Goal: Complete application form: Complete application form

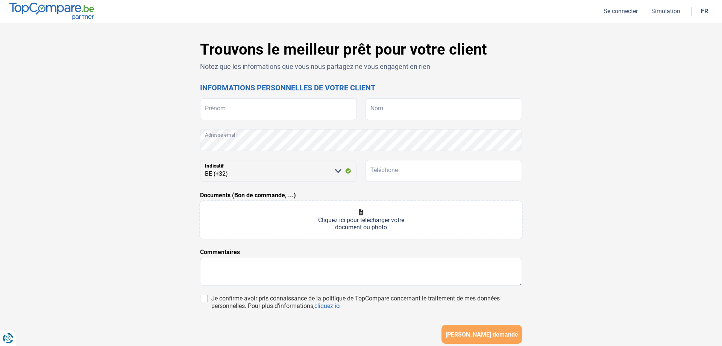
select select "32"
paste input "Levare"
type input "Levare"
click at [410, 112] on input "Nom" at bounding box center [444, 109] width 157 height 22
paste input "Mbarubukeye"
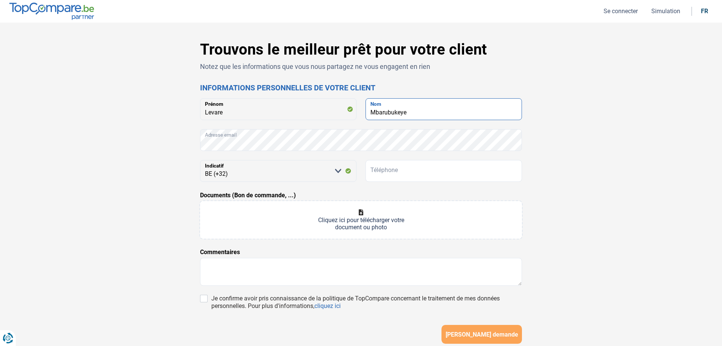
type input "Mbarubukeye"
click at [396, 170] on input "Téléphone" at bounding box center [444, 171] width 157 height 22
paste input "046638740"
click at [372, 219] on input "Documents (Bon de commande, ...)" at bounding box center [361, 220] width 322 height 38
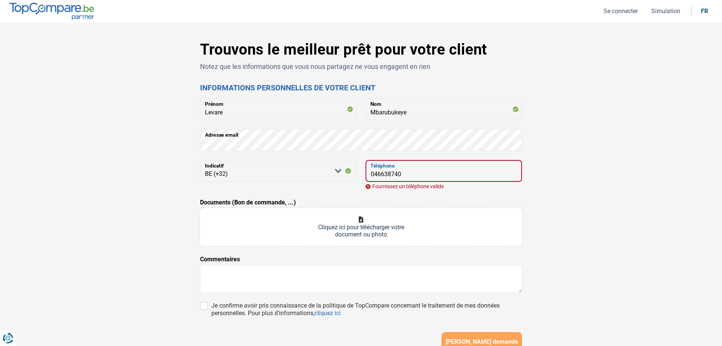
click at [374, 173] on input "046638740" at bounding box center [444, 171] width 157 height 22
click at [337, 198] on div "Documents (Bon de commande, ...) Cliquez ici pour télécharger votre document ou…" at bounding box center [361, 222] width 322 height 48
click at [375, 173] on input "046638740" at bounding box center [444, 171] width 157 height 22
click at [579, 186] on div "Trouvons le meilleur prêt pour votre client Notez que les informations que vous…" at bounding box center [361, 216] width 497 height 351
click at [371, 174] on input "46638740" at bounding box center [444, 171] width 157 height 22
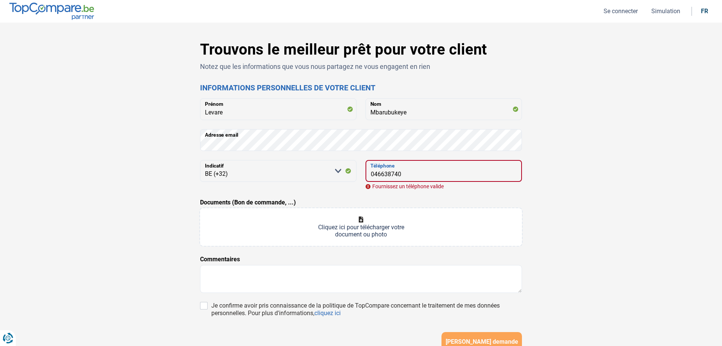
click at [415, 171] on input "046638740" at bounding box center [444, 171] width 157 height 22
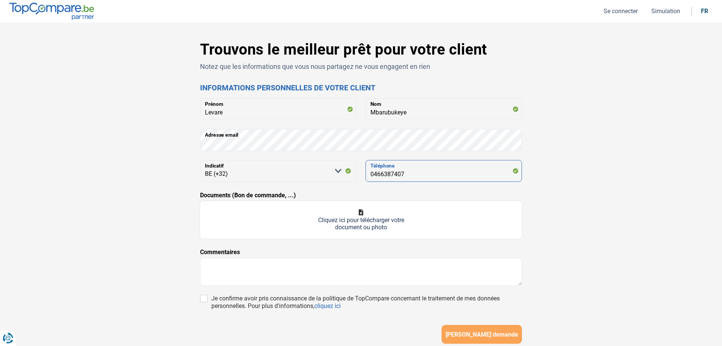
type input "0466387407"
click at [357, 215] on input "Documents (Bon de commande, ...)" at bounding box center [361, 220] width 322 height 38
type input "C:\fakepath\Admission - [GEOGRAPHIC_DATA]pdf"
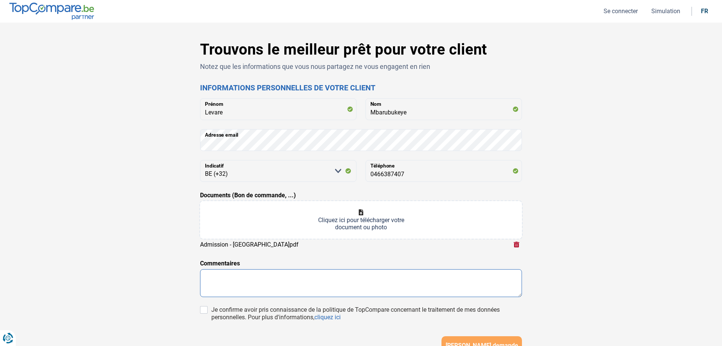
click at [272, 275] on textarea at bounding box center [361, 283] width 322 height 28
drag, startPoint x: 204, startPoint y: 311, endPoint x: 222, endPoint y: 287, distance: 30.2
click at [205, 310] on input "Je confirme avoir pris connaissance de la politique de TopCompare concernant le…" at bounding box center [204, 310] width 8 height 8
checkbox input "true"
drag, startPoint x: 229, startPoint y: 280, endPoint x: 232, endPoint y: 277, distance: 4.3
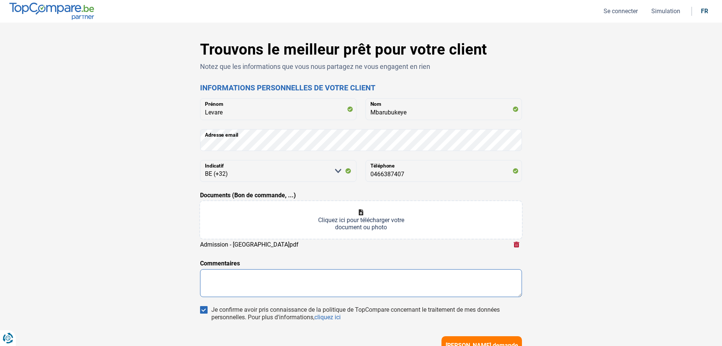
click at [230, 280] on textarea at bounding box center [361, 283] width 322 height 28
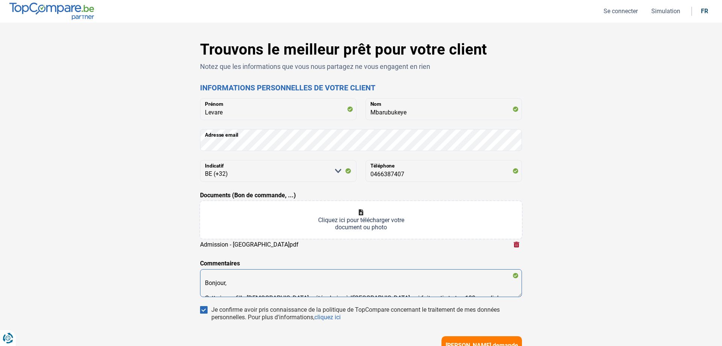
click at [207, 286] on textarea "Bonjour, Cette jeune fille [DEMOGRAPHIC_DATA] a été admise à l'[GEOGRAPHIC_DATA…" at bounding box center [361, 283] width 322 height 28
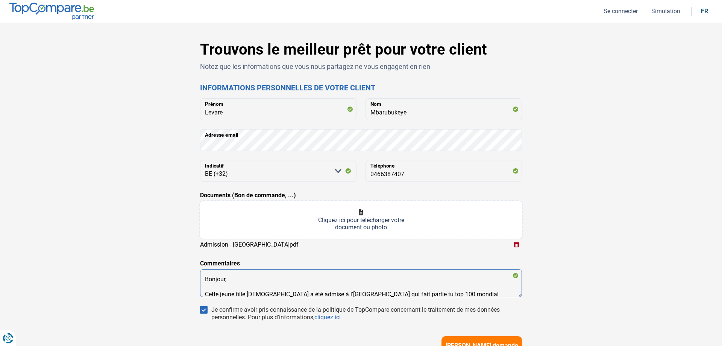
scroll to position [8, 0]
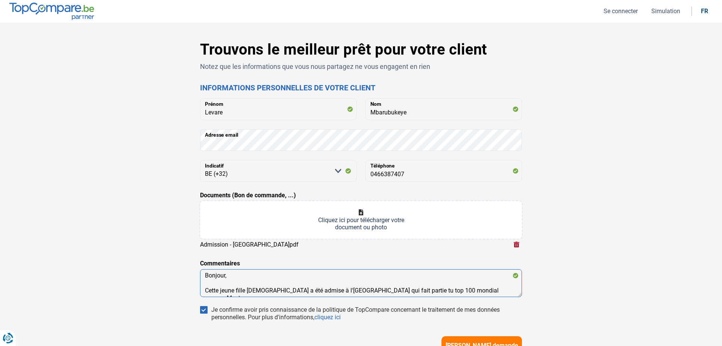
click at [501, 290] on textarea "Bonjour, Cette jeune fille [DEMOGRAPHIC_DATA] a été admise à l'[GEOGRAPHIC_DATA…" at bounding box center [361, 283] width 322 height 28
paste textarea "International Criminal Law"
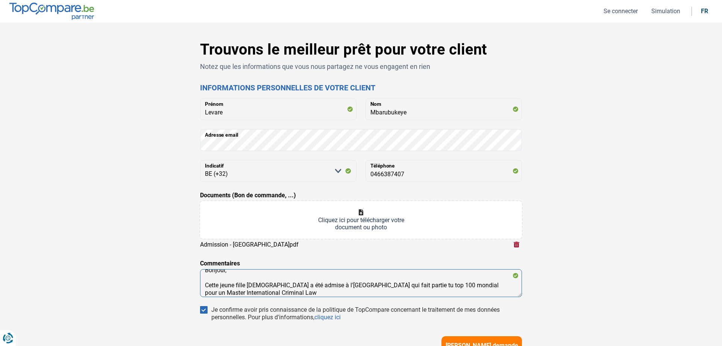
click at [479, 285] on textarea "Bonjour, Cette jeune fille [DEMOGRAPHIC_DATA] a été admise à l'[GEOGRAPHIC_DATA…" at bounding box center [361, 283] width 322 height 28
click at [482, 287] on textarea "Bonjour, Cette jeune fille [DEMOGRAPHIC_DATA] a été admise à l'[GEOGRAPHIC_DATA…" at bounding box center [361, 283] width 322 height 28
click at [312, 292] on textarea "Bonjour, Cette jeune fille [DEMOGRAPHIC_DATA] a été admise à l'[GEOGRAPHIC_DATA…" at bounding box center [361, 283] width 322 height 28
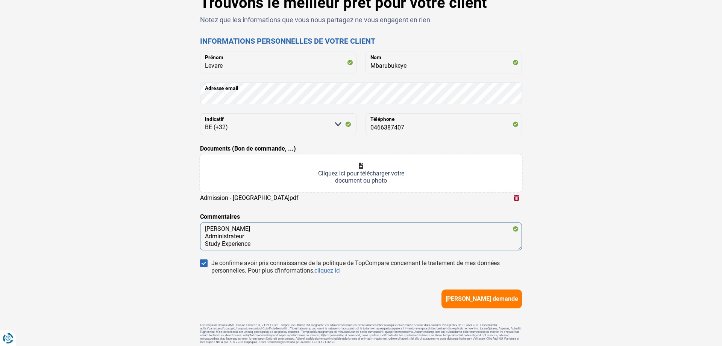
scroll to position [79, 0]
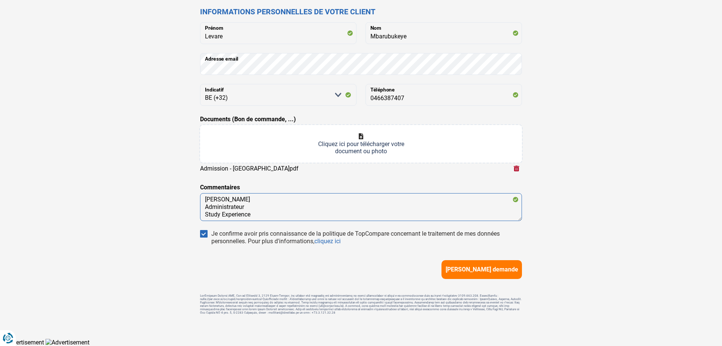
type textarea "Bonjour, Cette jeune fille [DEMOGRAPHIC_DATA] a été admise à l'[GEOGRAPHIC_DATA…"
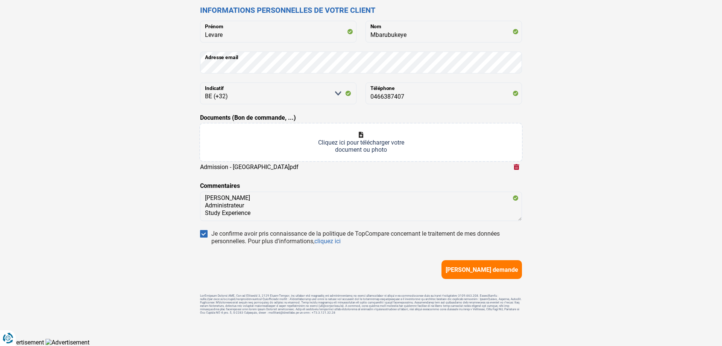
click at [482, 269] on span "[PERSON_NAME] demande" at bounding box center [482, 269] width 73 height 7
